Goal: Use online tool/utility: Utilize a website feature to perform a specific function

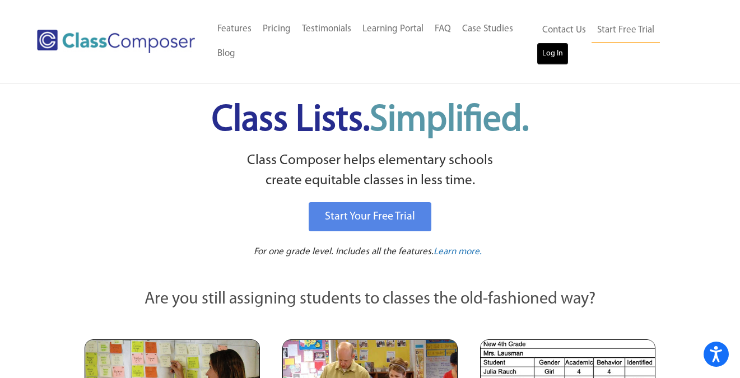
click at [562, 53] on link "Log In" at bounding box center [553, 54] width 32 height 22
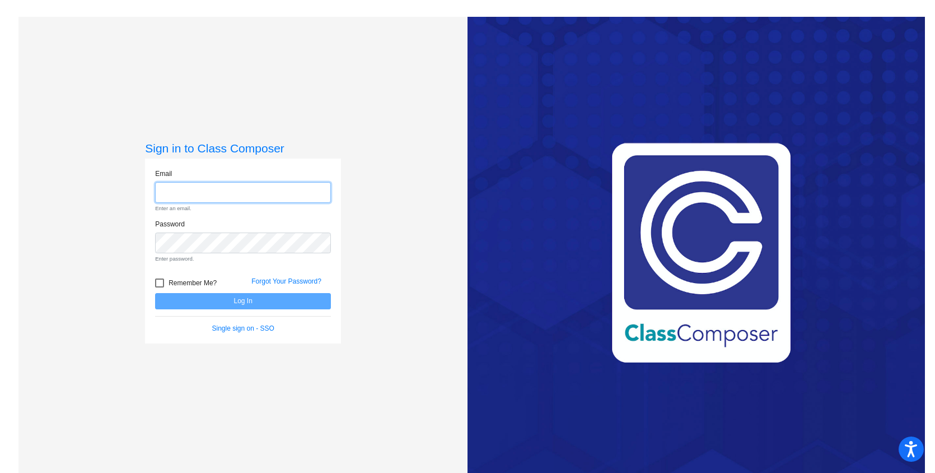
type input "[EMAIL_ADDRESS][DOMAIN_NAME]"
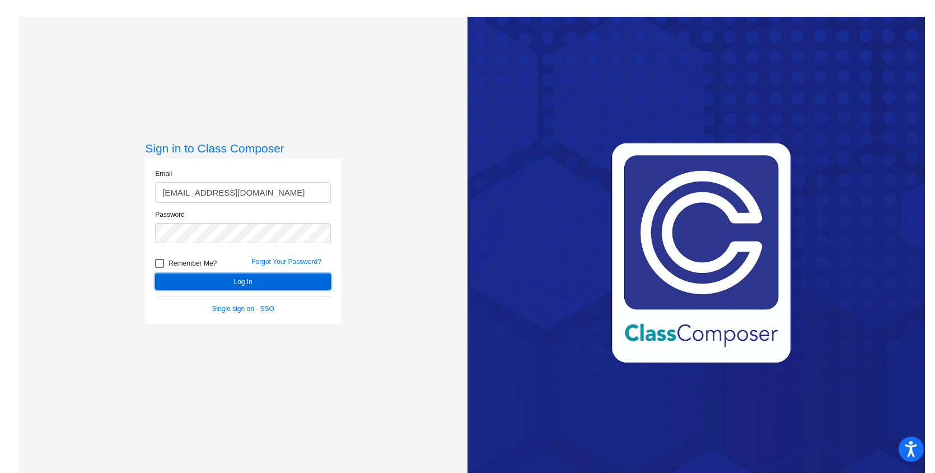
click at [259, 282] on button "Log In" at bounding box center [243, 281] width 176 height 16
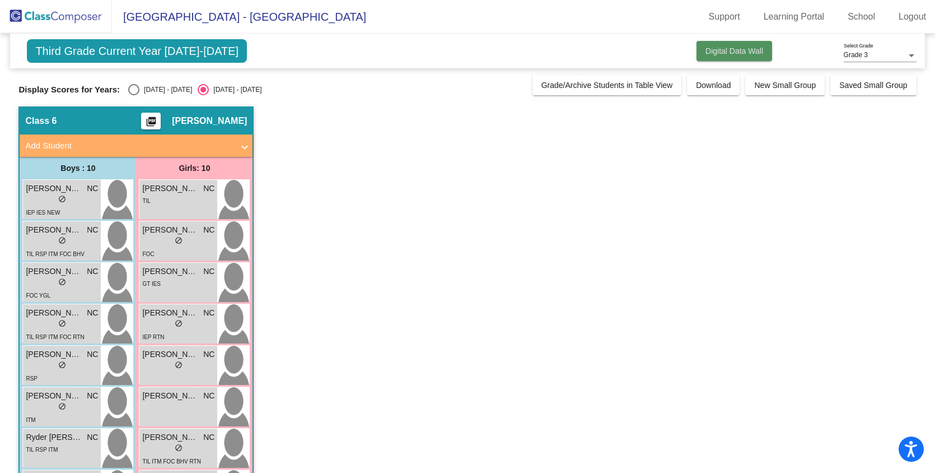
click at [715, 55] on span "Digital Data Wall" at bounding box center [735, 50] width 58 height 9
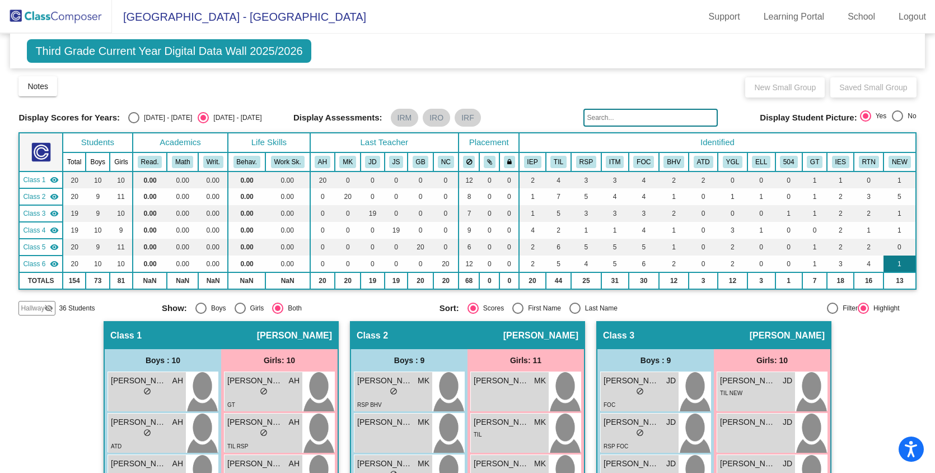
click at [898, 260] on td "1" at bounding box center [900, 263] width 32 height 17
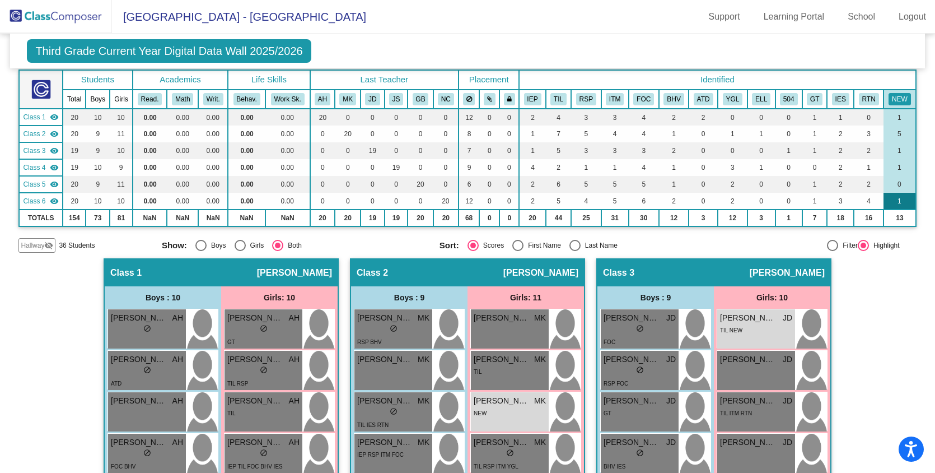
scroll to position [40, 0]
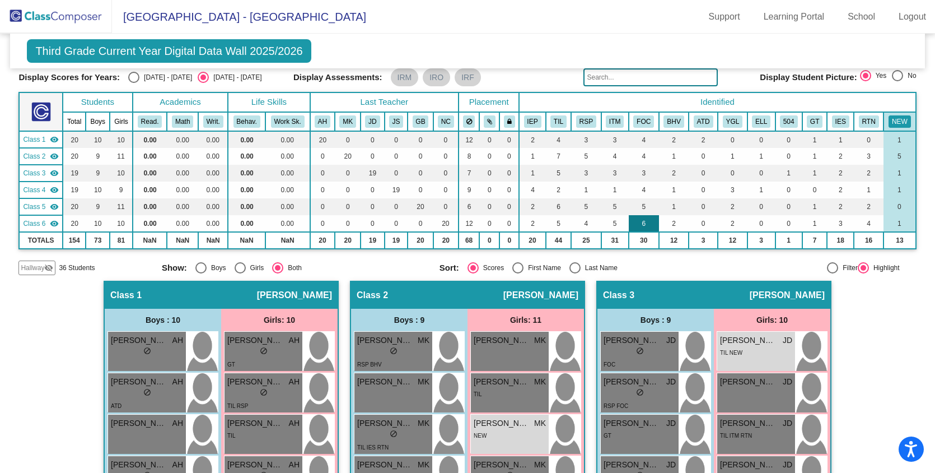
click at [639, 223] on td "6" at bounding box center [644, 223] width 30 height 17
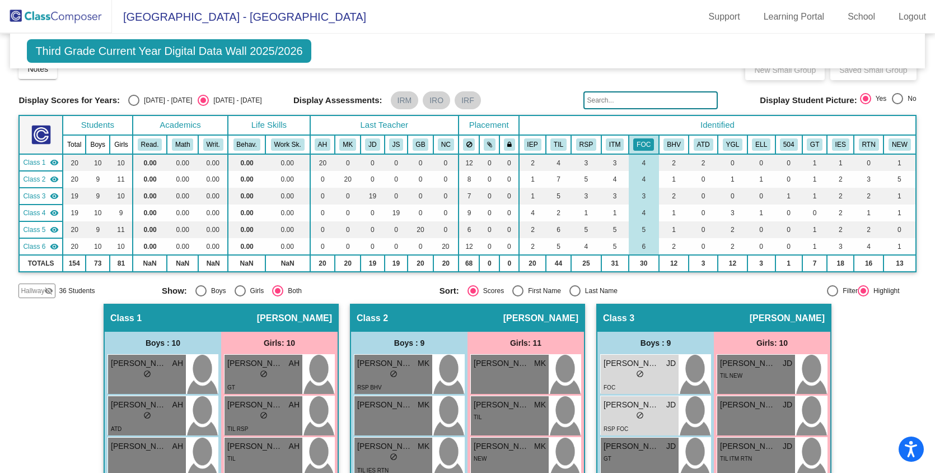
scroll to position [13, 0]
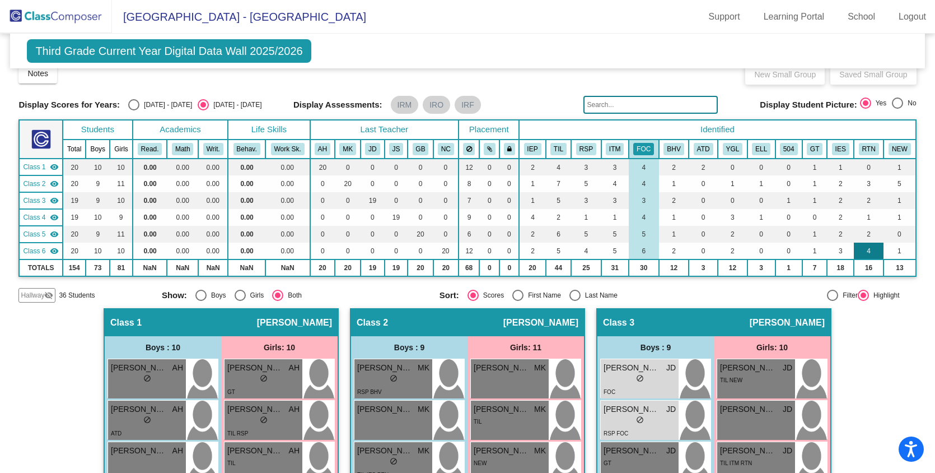
click at [865, 250] on td "4" at bounding box center [869, 251] width 30 height 17
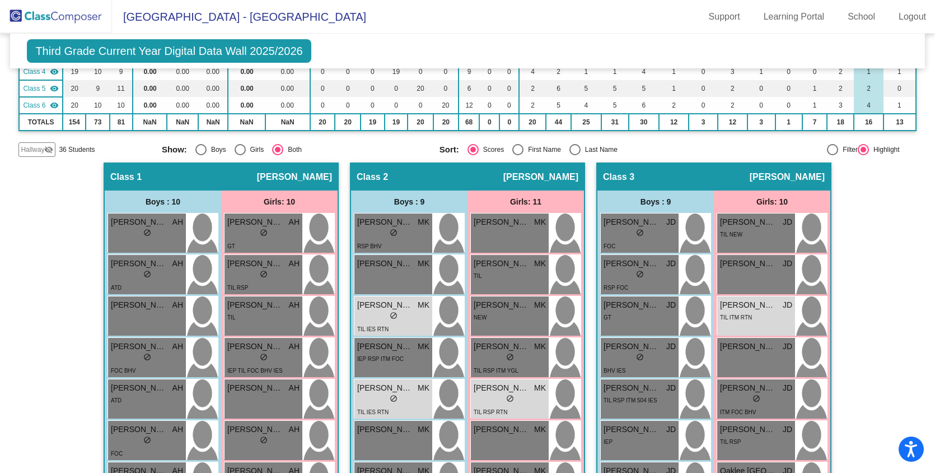
scroll to position [0, 0]
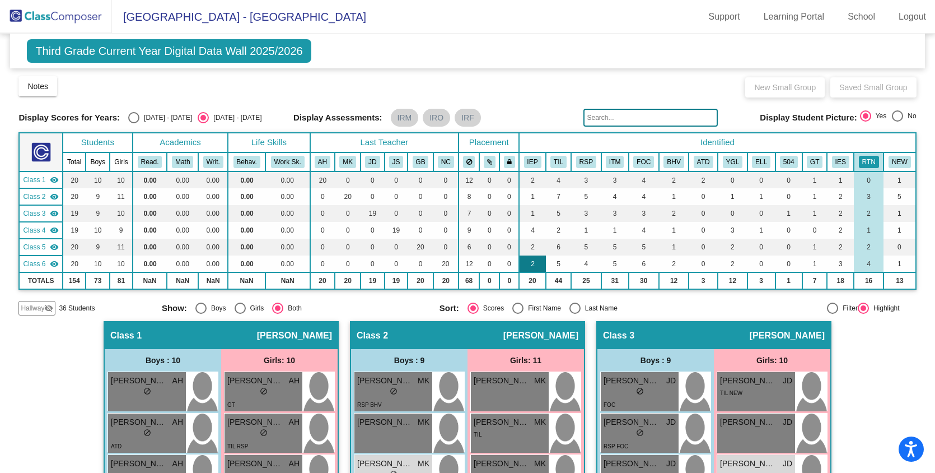
click at [529, 264] on td "2" at bounding box center [532, 263] width 27 height 17
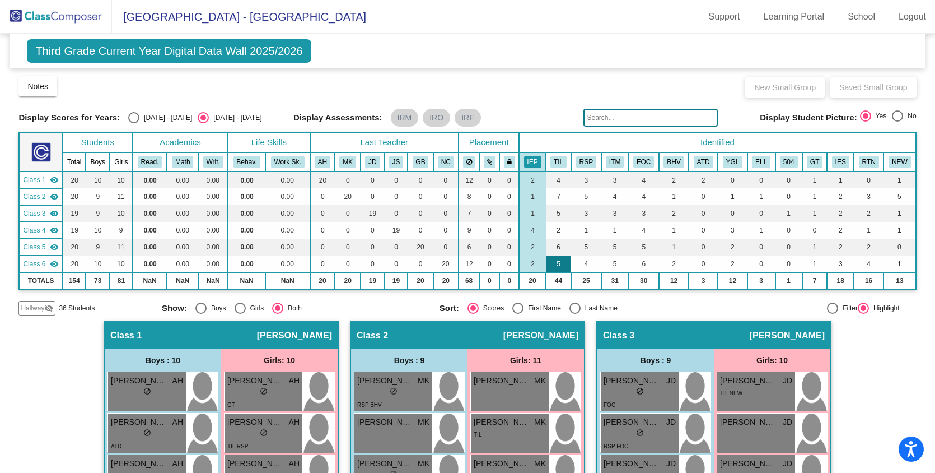
click at [560, 264] on td "5" at bounding box center [558, 263] width 25 height 17
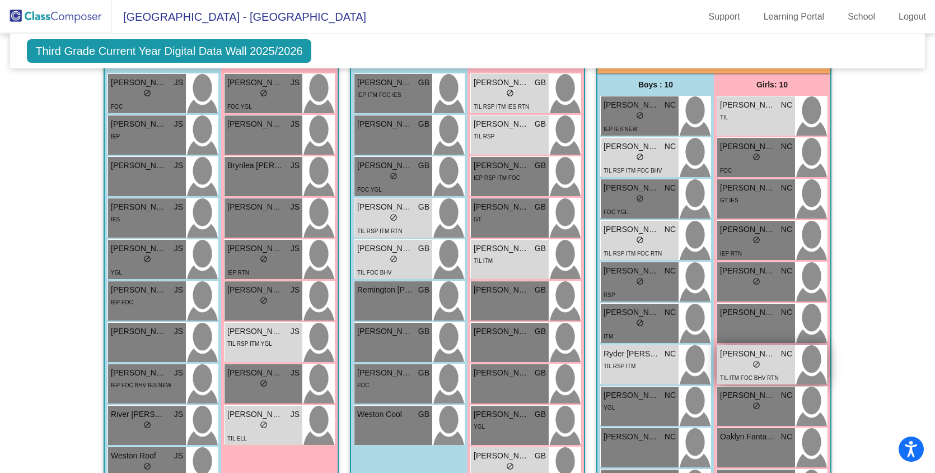
scroll to position [828, 0]
